Goal: Task Accomplishment & Management: Complete application form

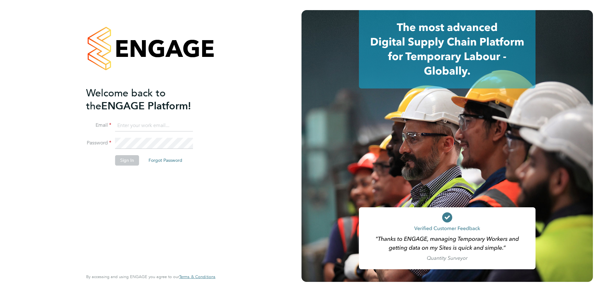
type input "[PERSON_NAME][EMAIL_ADDRESS][PERSON_NAME][DOMAIN_NAME]"
click at [132, 161] on button "Sign In" at bounding box center [127, 160] width 24 height 10
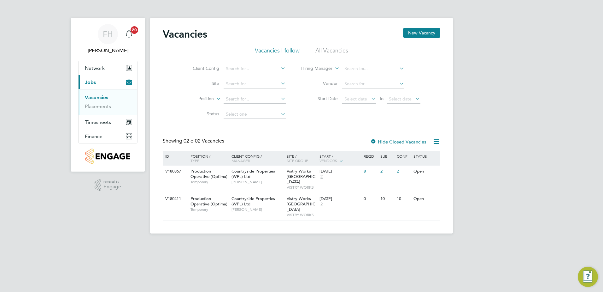
click at [106, 97] on link "Vacancies" at bounding box center [96, 97] width 23 height 6
click at [423, 32] on button "New Vacancy" at bounding box center [421, 33] width 37 height 10
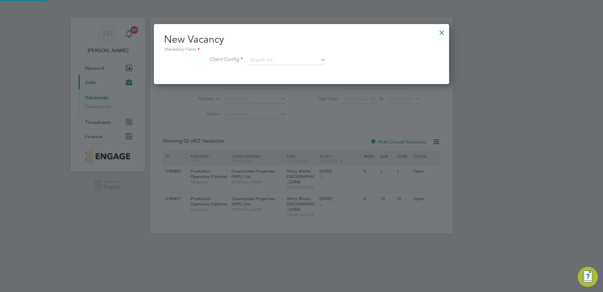
scroll to position [60, 296]
click at [320, 59] on icon at bounding box center [320, 59] width 0 height 9
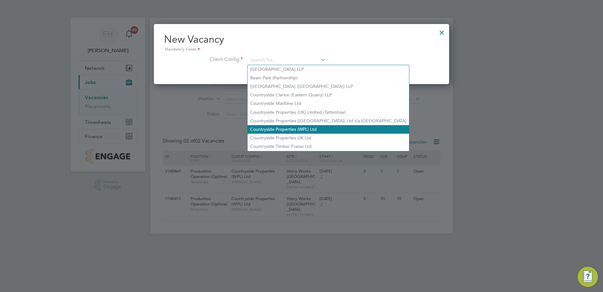
click at [292, 128] on li "Countryside Properties (WPL) Ltd" at bounding box center [329, 129] width 162 height 9
type input "Countryside Properties (WPL) Ltd"
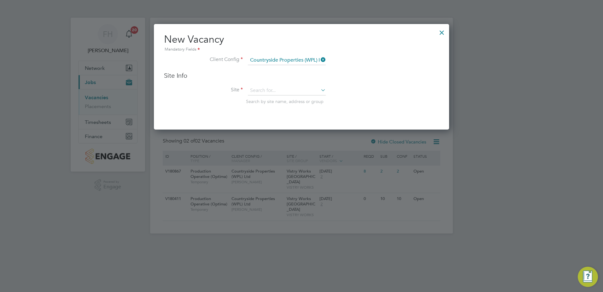
click at [320, 90] on icon at bounding box center [320, 90] width 0 height 9
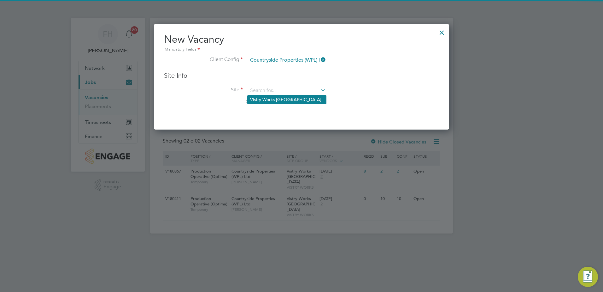
click at [285, 99] on li "Vistry Works [GEOGRAPHIC_DATA]" at bounding box center [287, 99] width 79 height 9
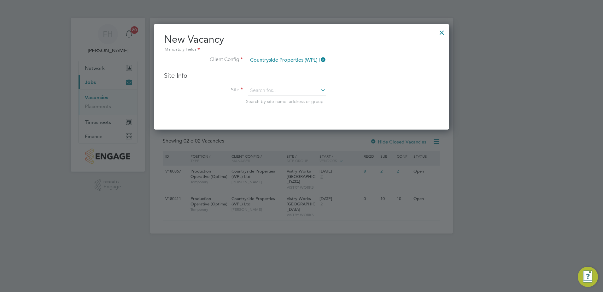
type input "Vistry Works [GEOGRAPHIC_DATA]"
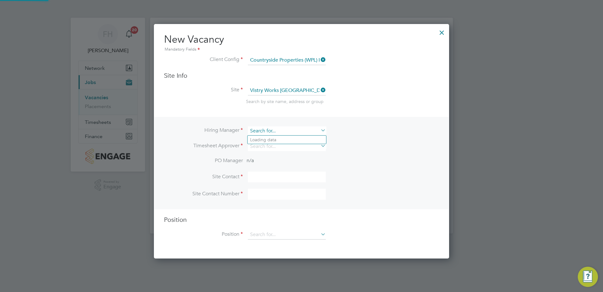
scroll to position [235, 296]
click at [305, 131] on input at bounding box center [287, 130] width 78 height 9
click at [261, 143] on li "[PERSON_NAME]" at bounding box center [287, 139] width 79 height 9
type input "[PERSON_NAME]"
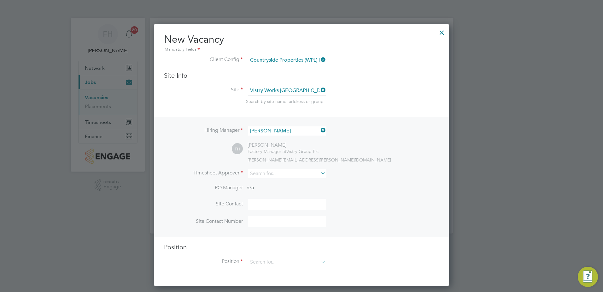
scroll to position [262, 296]
click at [278, 173] on input at bounding box center [287, 173] width 78 height 9
type input "[PERSON_NAME]"
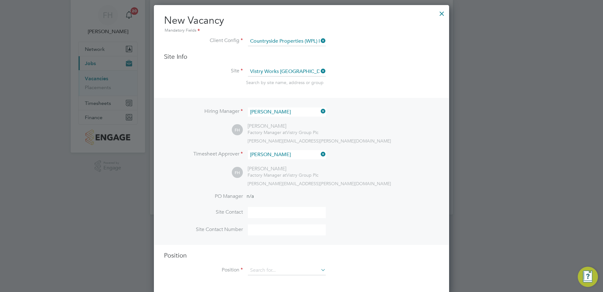
scroll to position [22, 0]
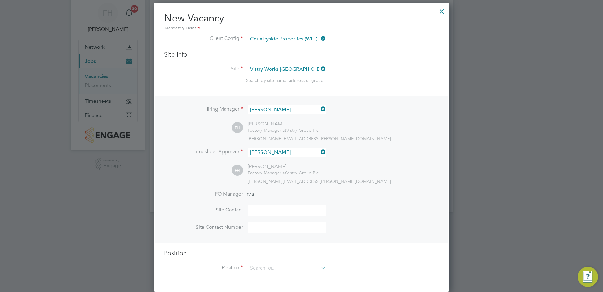
click at [338, 183] on div "[PERSON_NAME][EMAIL_ADDRESS][PERSON_NAME][DOMAIN_NAME]" at bounding box center [344, 181] width 192 height 6
click at [285, 194] on li "PO Manager n/a" at bounding box center [301, 198] width 275 height 14
click at [255, 211] on input at bounding box center [287, 209] width 78 height 11
type input "[PERSON_NAME]"
type input "07341648721"
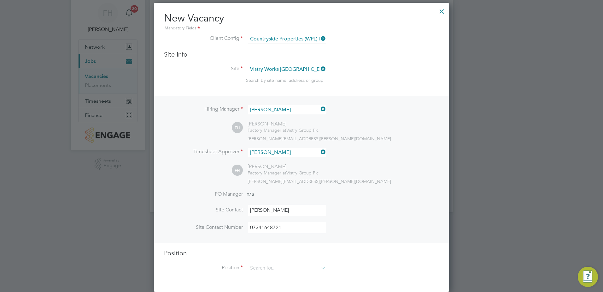
click at [320, 268] on icon at bounding box center [320, 267] width 0 height 9
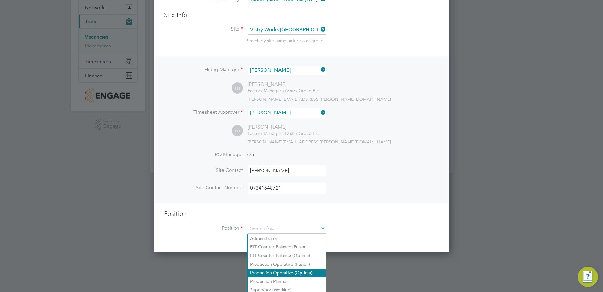
scroll to position [61, 0]
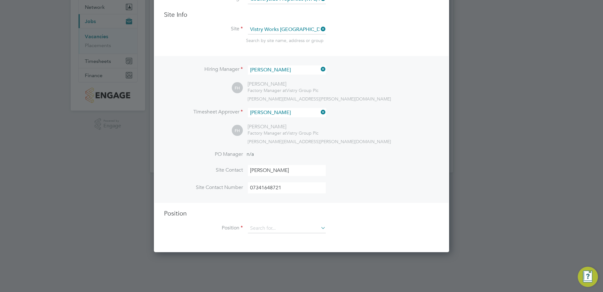
click at [282, 262] on li "Production Operative (Fusion)" at bounding box center [287, 263] width 79 height 9
type input "Production Operative (Fusion)"
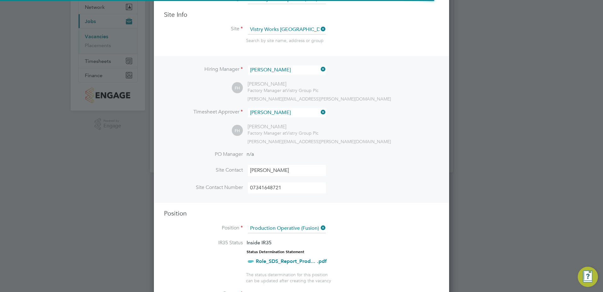
scroll to position [0, 0]
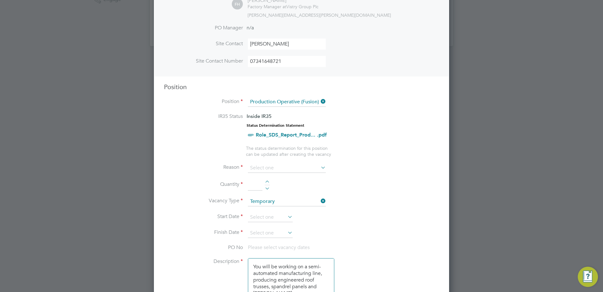
click at [320, 170] on icon at bounding box center [320, 167] width 0 height 9
click at [320, 168] on icon at bounding box center [320, 167] width 0 height 9
click at [256, 166] on input at bounding box center [287, 167] width 78 height 9
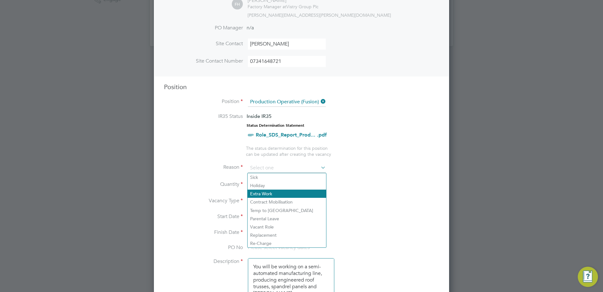
click at [272, 195] on li "Extra Work" at bounding box center [287, 193] width 79 height 8
type input "Extra Work"
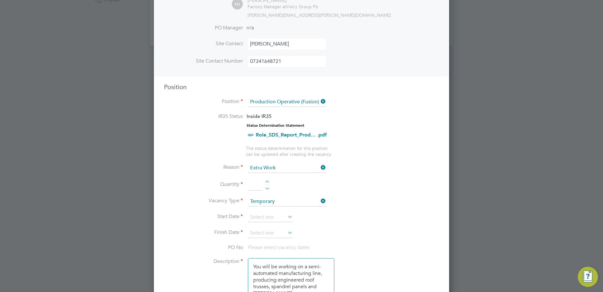
click at [250, 185] on input at bounding box center [255, 184] width 15 height 11
type input "10"
click at [422, 220] on li "Start Date" at bounding box center [301, 220] width 275 height 16
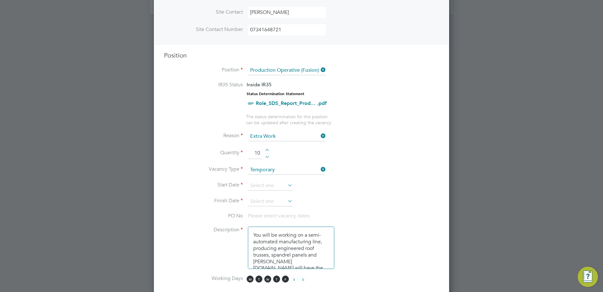
click at [286, 187] on icon at bounding box center [286, 184] width 0 height 9
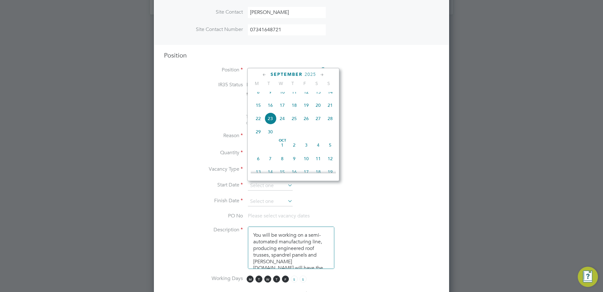
click at [263, 76] on icon at bounding box center [265, 74] width 6 height 7
click at [308, 99] on span "[DATE]" at bounding box center [306, 94] width 12 height 12
type input "[DATE]"
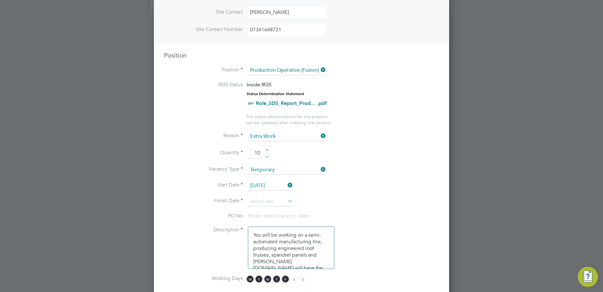
click at [286, 201] on icon at bounding box center [286, 200] width 0 height 9
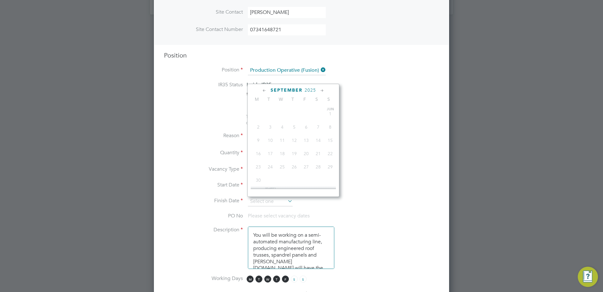
scroll to position [232, 0]
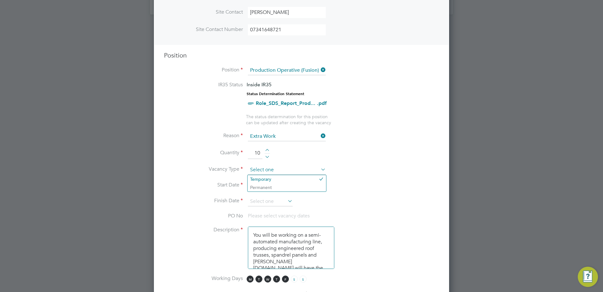
click at [299, 170] on input at bounding box center [287, 169] width 78 height 9
click at [285, 180] on li "Temporary" at bounding box center [287, 179] width 79 height 8
type input "Temporary"
click at [286, 203] on icon at bounding box center [286, 200] width 0 height 9
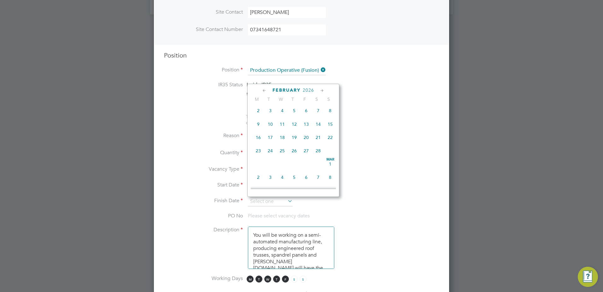
scroll to position [572, 0]
click at [316, 146] on span "28" at bounding box center [318, 140] width 12 height 12
type input "[DATE]"
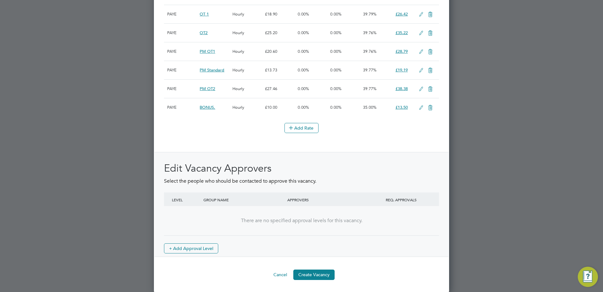
scroll to position [840, 0]
click at [324, 276] on button "Create Vacancy" at bounding box center [313, 274] width 41 height 10
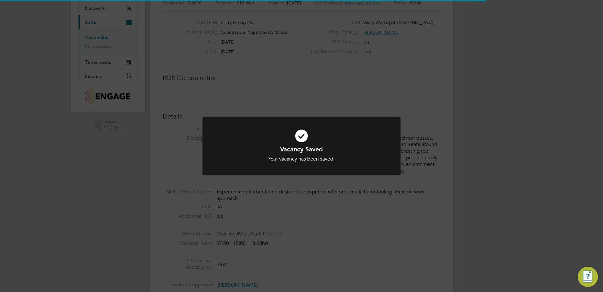
scroll to position [3, 3]
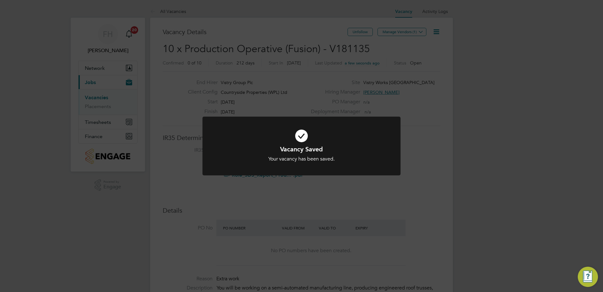
click at [418, 191] on div "Vacancy Saved Your vacancy has been saved. Cancel Okay" at bounding box center [301, 146] width 603 height 292
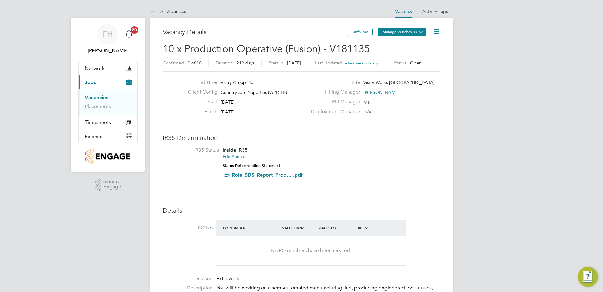
click at [422, 30] on icon at bounding box center [421, 31] width 5 height 5
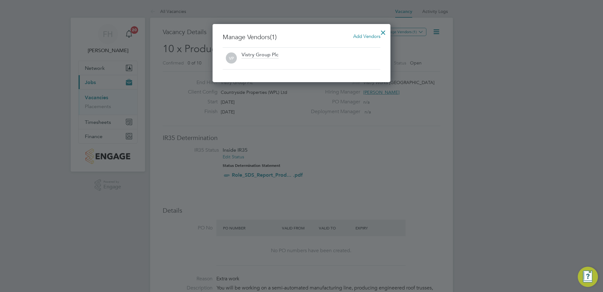
click at [359, 36] on span "Add Vendors" at bounding box center [366, 36] width 27 height 6
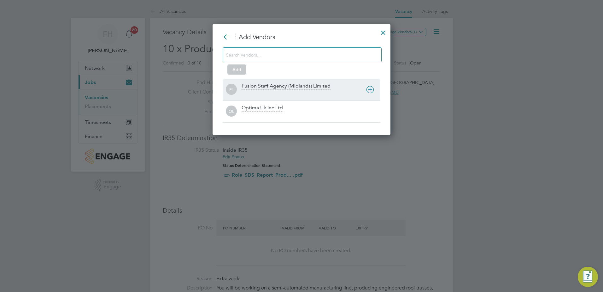
click at [265, 86] on div "Fusion Staff Agency (Midlands) Limited" at bounding box center [286, 86] width 89 height 7
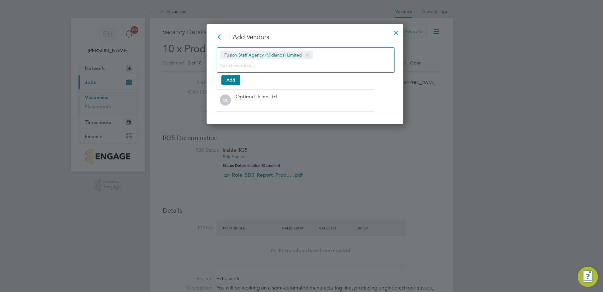
click at [480, 98] on div at bounding box center [301, 146] width 603 height 292
click at [391, 32] on div at bounding box center [396, 30] width 11 height 11
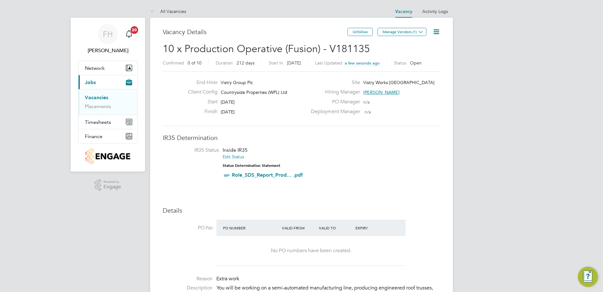
click at [170, 9] on link "All Vacancies" at bounding box center [168, 12] width 36 height 6
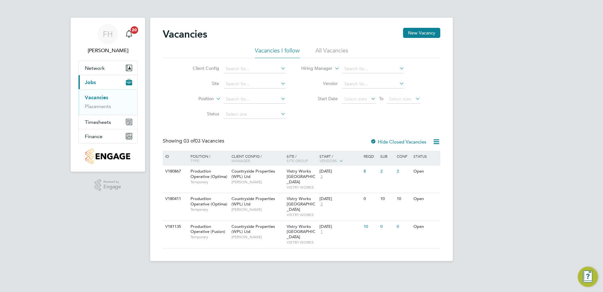
click at [555, 166] on div "FH [PERSON_NAME] Notifications 20 Applications: Network Team Members Sites Work…" at bounding box center [301, 135] width 603 height 271
click at [558, 145] on div "FH [PERSON_NAME] Notifications 20 Applications: Network Team Members Sites Work…" at bounding box center [301, 135] width 603 height 271
